Goal: Task Accomplishment & Management: Manage account settings

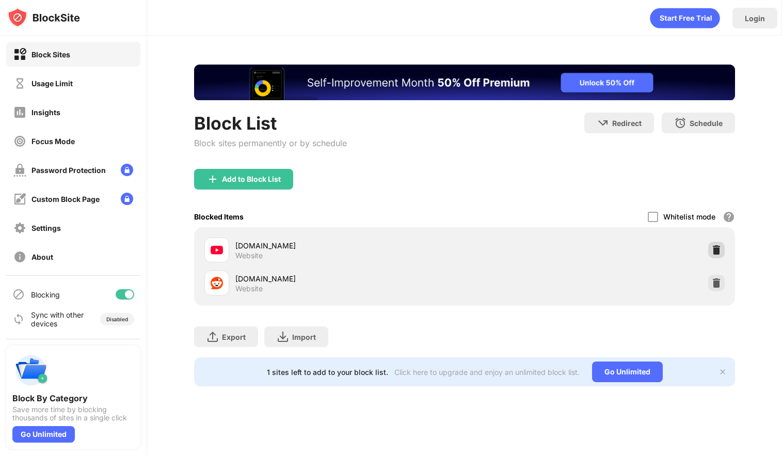
click at [718, 248] on img at bounding box center [716, 250] width 10 height 10
